Goal: Information Seeking & Learning: Learn about a topic

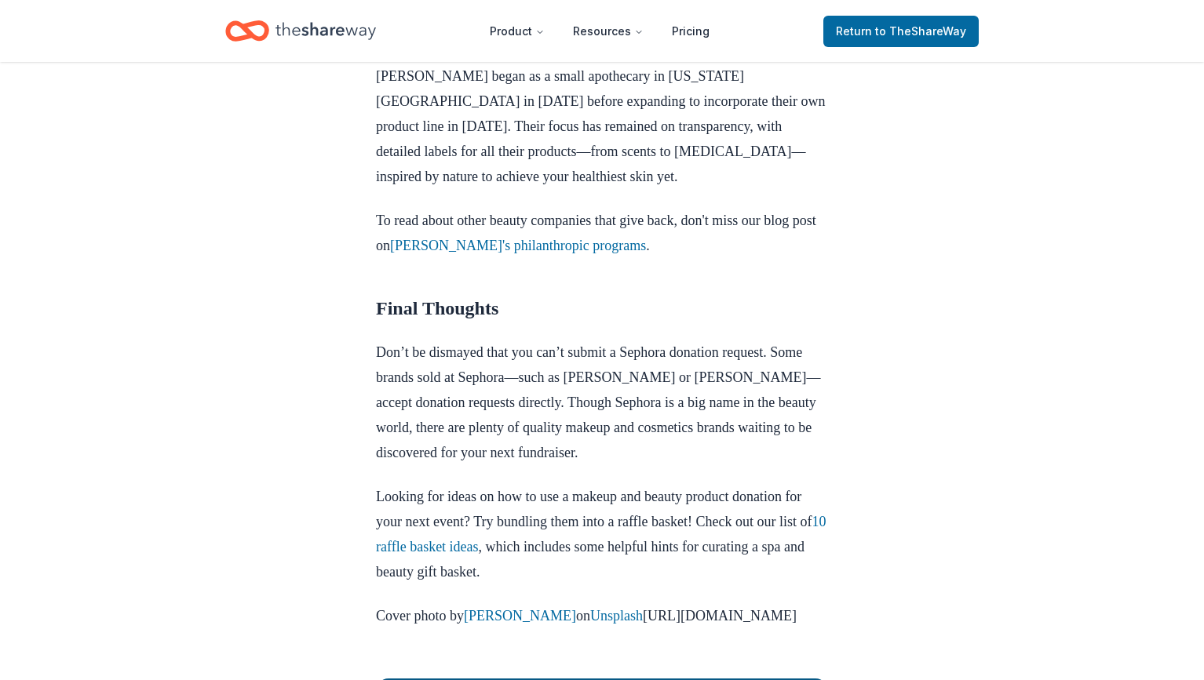
scroll to position [2059, 0]
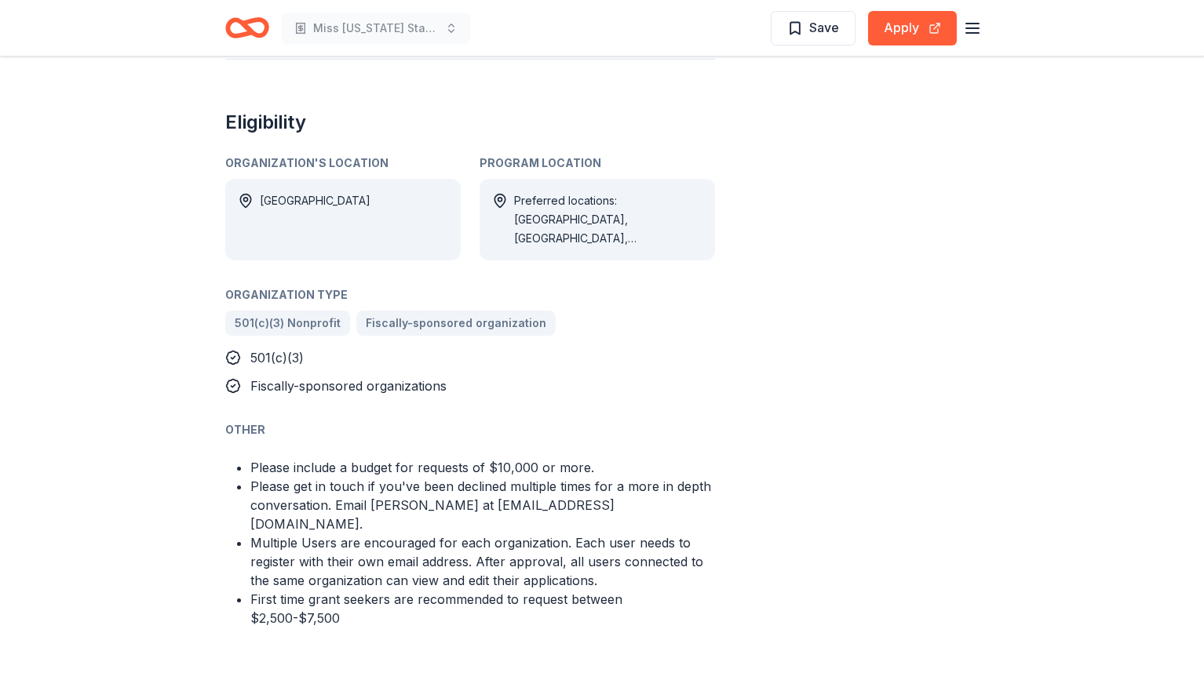
scroll to position [800, 0]
